Goal: Communication & Community: Connect with others

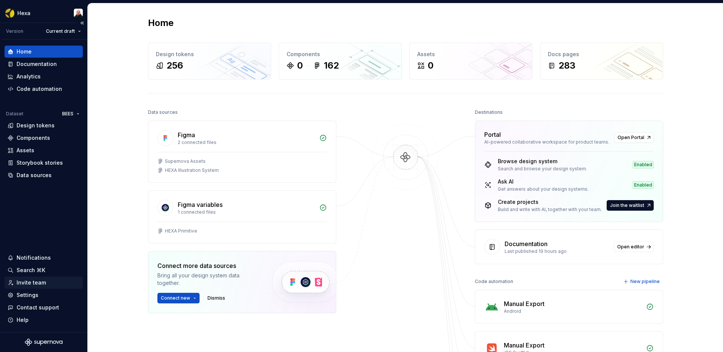
click at [47, 282] on div "Invite team" at bounding box center [44, 283] width 72 height 8
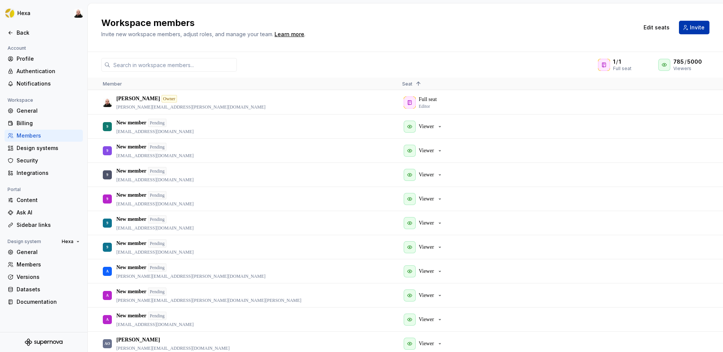
click at [686, 23] on button "Invite" at bounding box center [694, 28] width 30 height 14
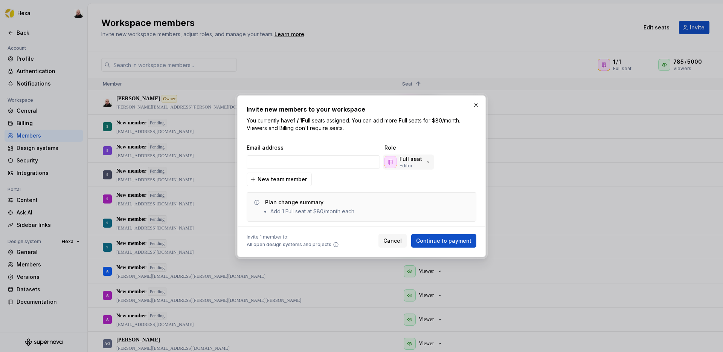
click at [407, 161] on p "Full seat" at bounding box center [410, 159] width 23 height 8
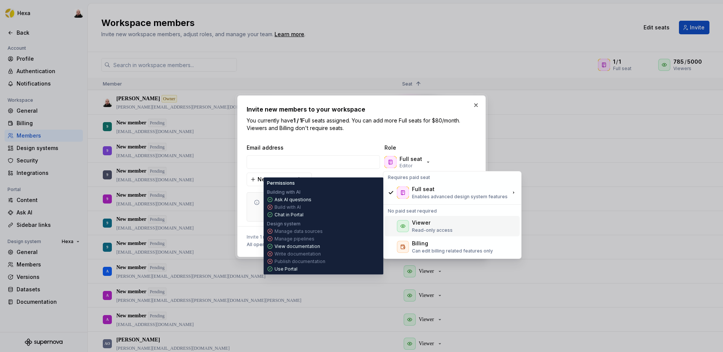
click at [419, 222] on div "Viewer" at bounding box center [421, 223] width 18 height 8
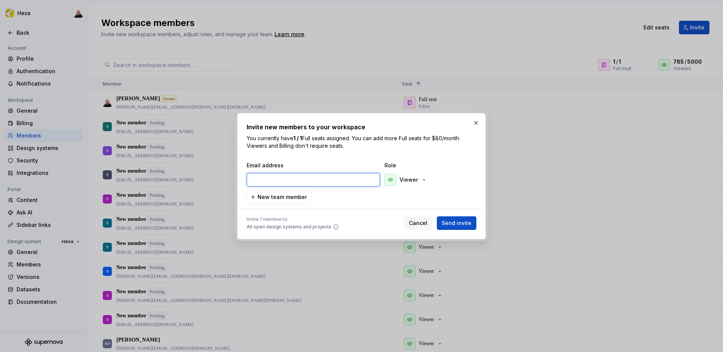
click at [286, 180] on input "email" at bounding box center [313, 180] width 133 height 14
paste input "[PERSON_NAME][EMAIL_ADDRESS][PERSON_NAME][DOMAIN_NAME]"
type input "[PERSON_NAME][EMAIL_ADDRESS][PERSON_NAME][DOMAIN_NAME]"
click at [407, 200] on div "Email address Role [PERSON_NAME][EMAIL_ADDRESS][PERSON_NAME][DOMAIN_NAME] Viewe…" at bounding box center [362, 182] width 230 height 42
click at [461, 224] on span "Send invite" at bounding box center [457, 223] width 30 height 8
